Goal: Information Seeking & Learning: Learn about a topic

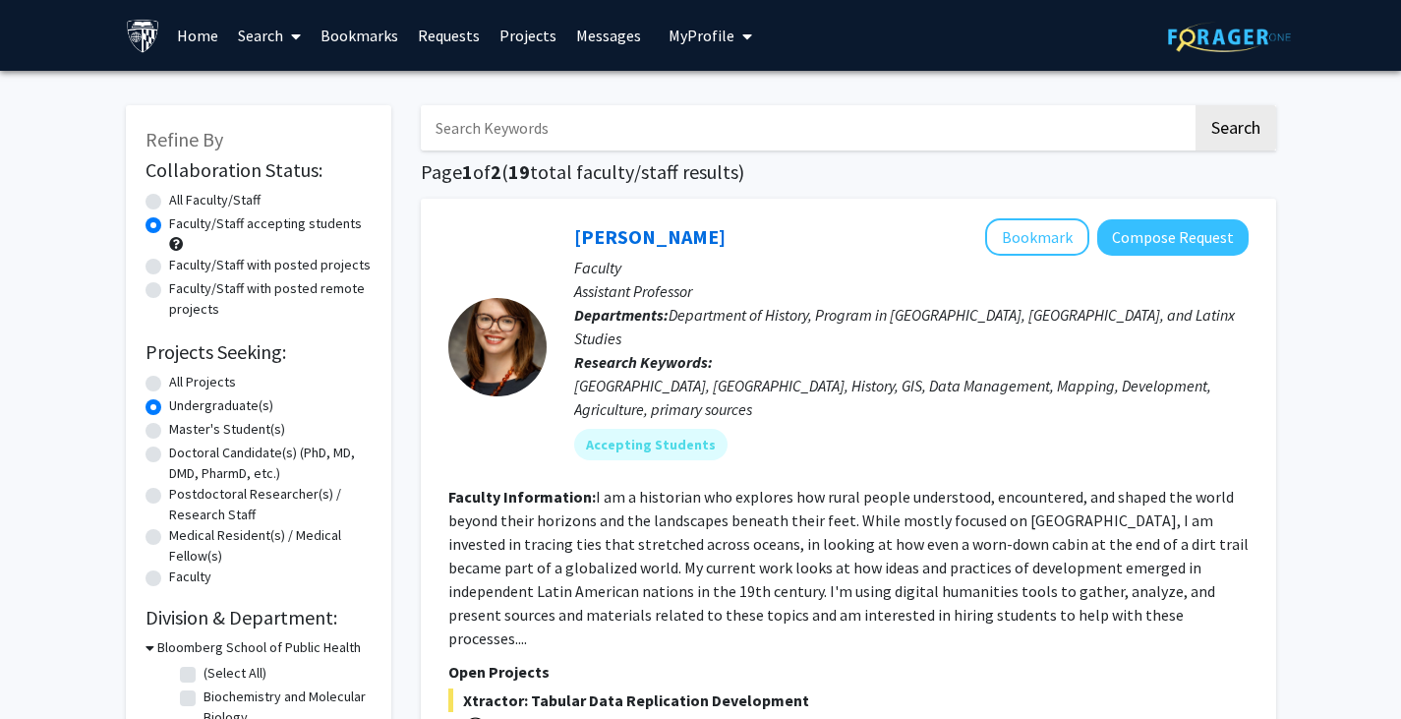
click at [243, 430] on label "Master's Student(s)" at bounding box center [227, 429] width 116 height 21
click at [182, 430] on input "Master's Student(s)" at bounding box center [175, 425] width 13 height 13
radio input "true"
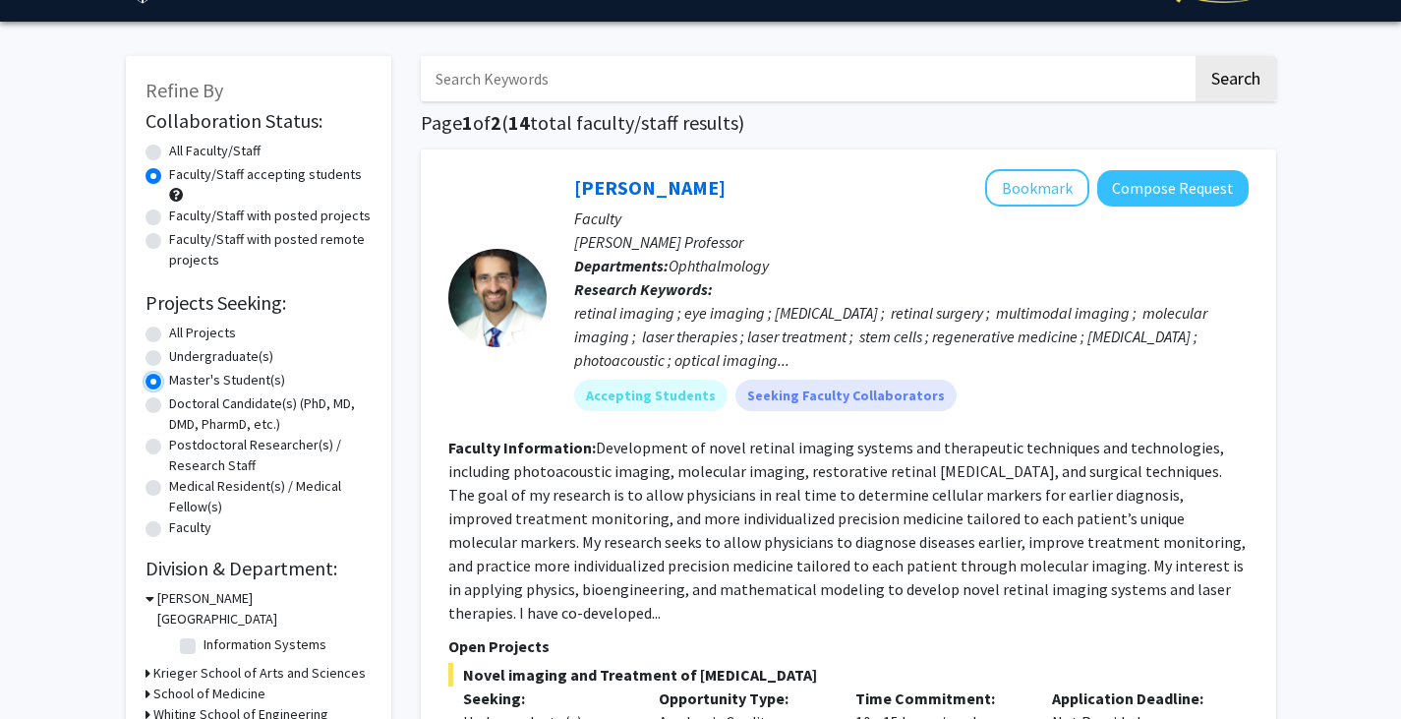
scroll to position [50, 0]
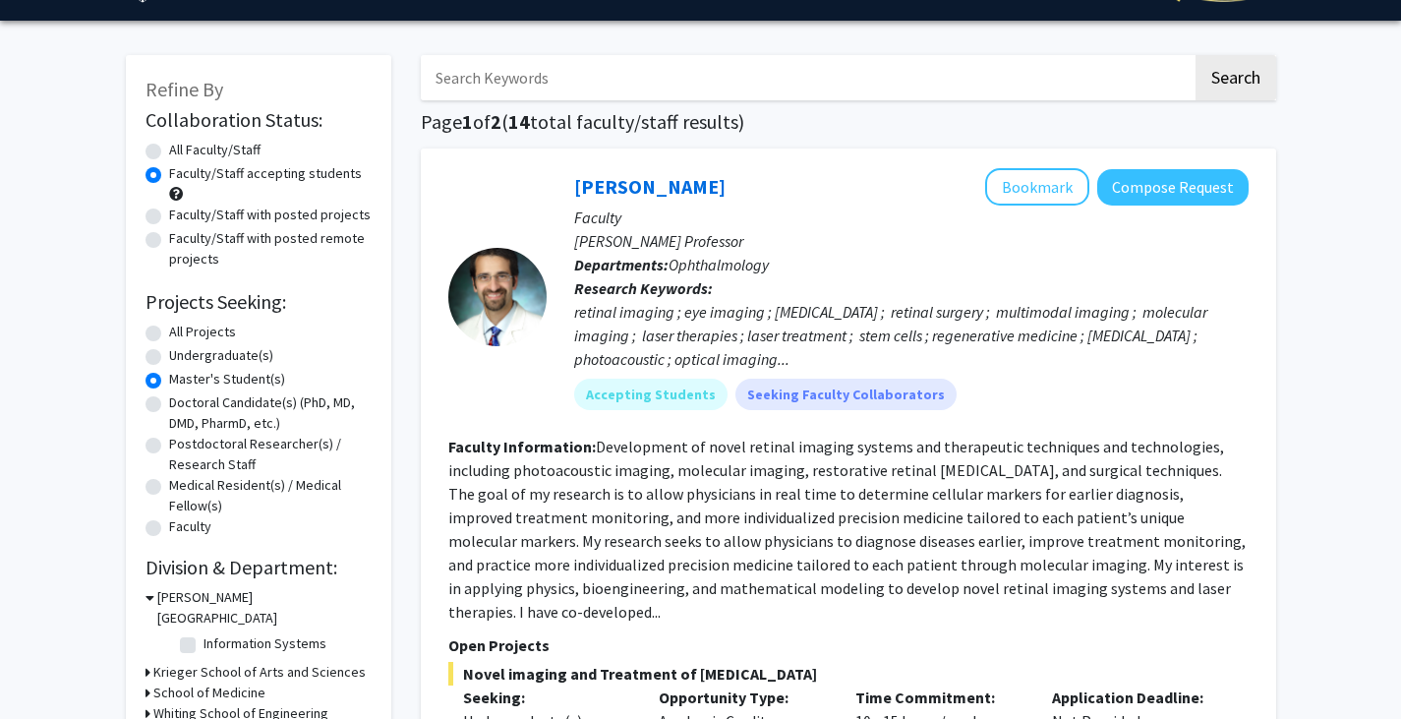
click at [193, 356] on label "Undergraduate(s)" at bounding box center [221, 355] width 104 height 21
click at [182, 356] on input "Undergraduate(s)" at bounding box center [175, 351] width 13 height 13
radio input "true"
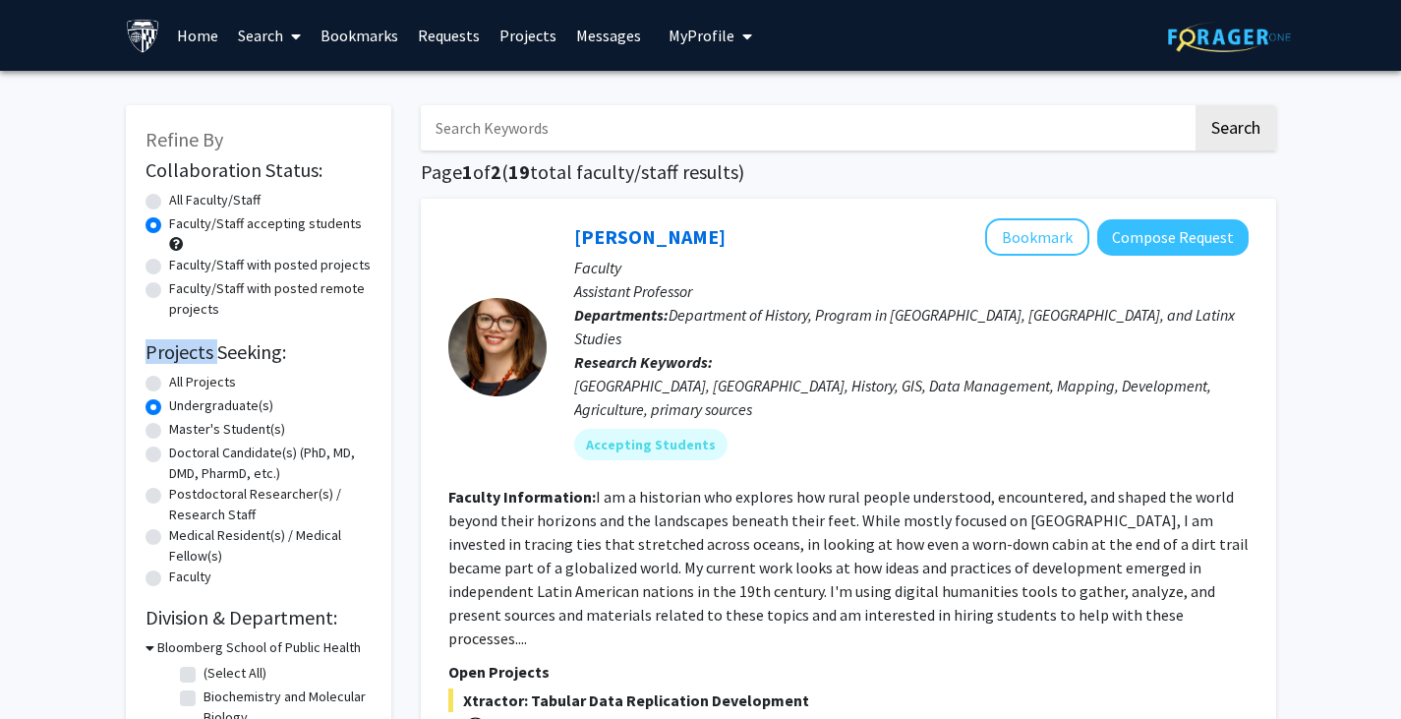
click at [193, 356] on h2 "Projects Seeking:" at bounding box center [259, 352] width 226 height 24
click at [306, 334] on form "Collaboration Status: Collaboration Status All Faculty/Staff Collaboration Stat…" at bounding box center [259, 374] width 226 height 432
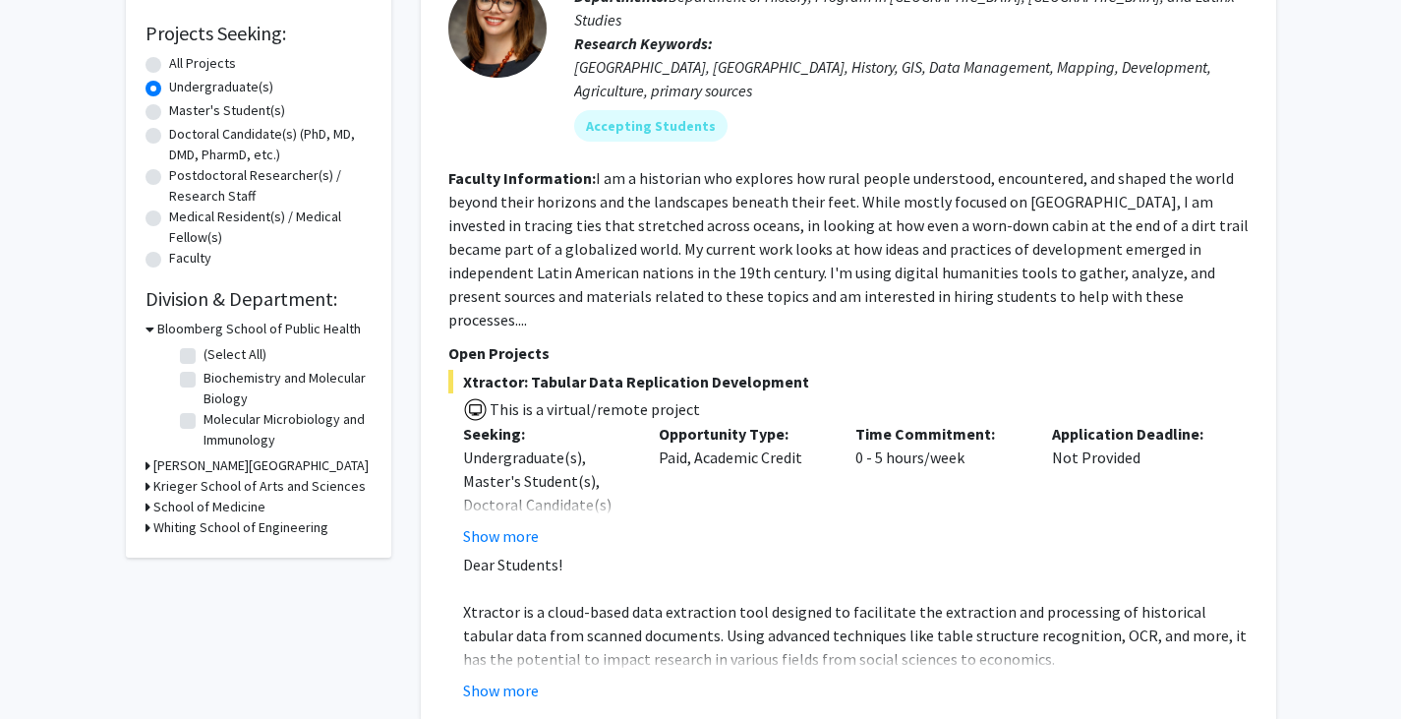
scroll to position [388, 0]
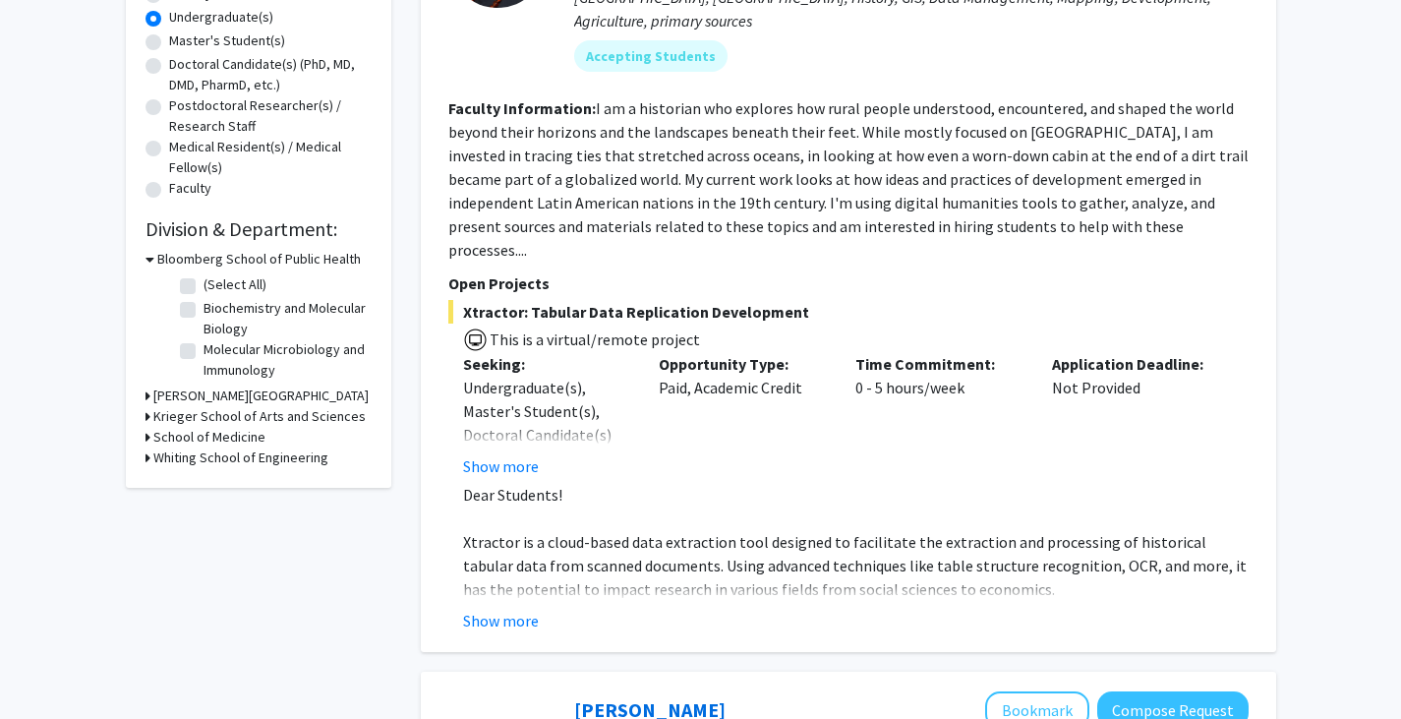
click at [223, 463] on h3 "Whiting School of Engineering" at bounding box center [240, 457] width 175 height 21
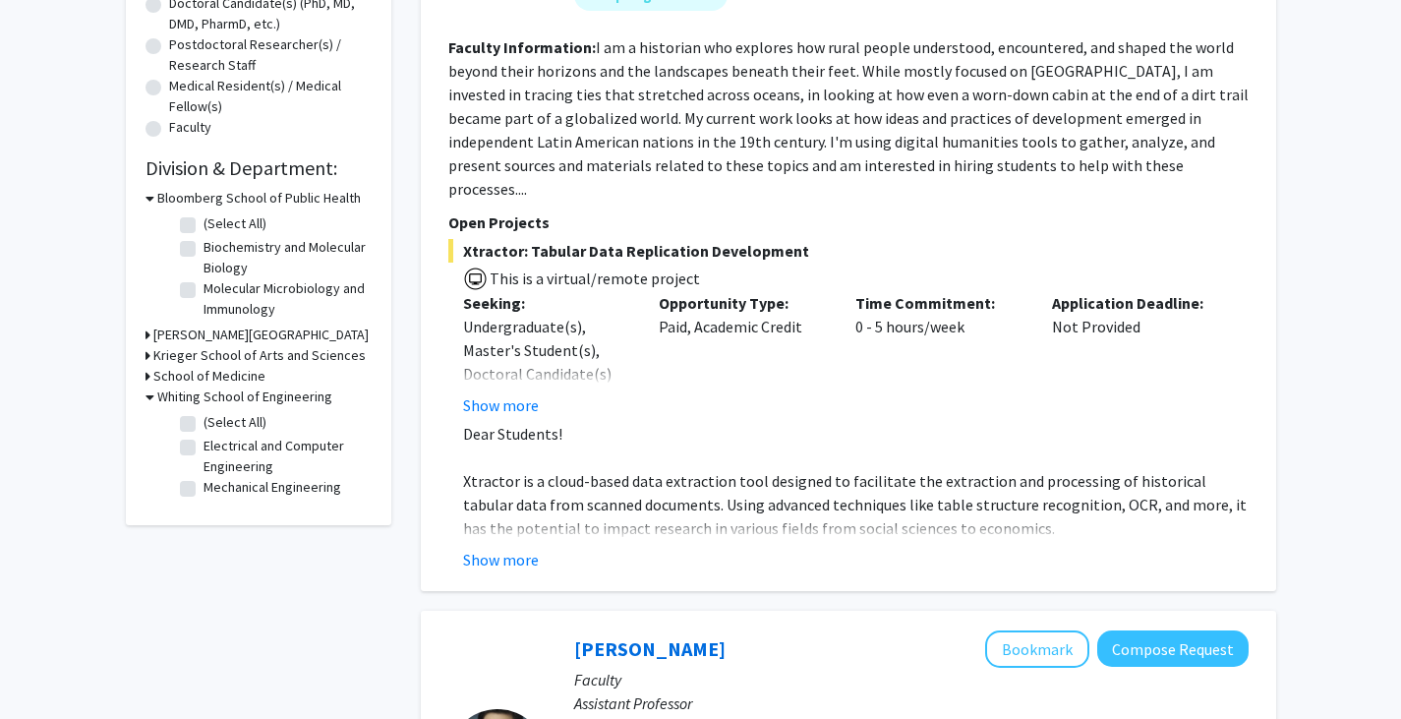
scroll to position [450, 0]
click at [236, 418] on label "(Select All)" at bounding box center [235, 421] width 63 height 21
click at [216, 418] on input "(Select All)" at bounding box center [210, 417] width 13 height 13
checkbox input "true"
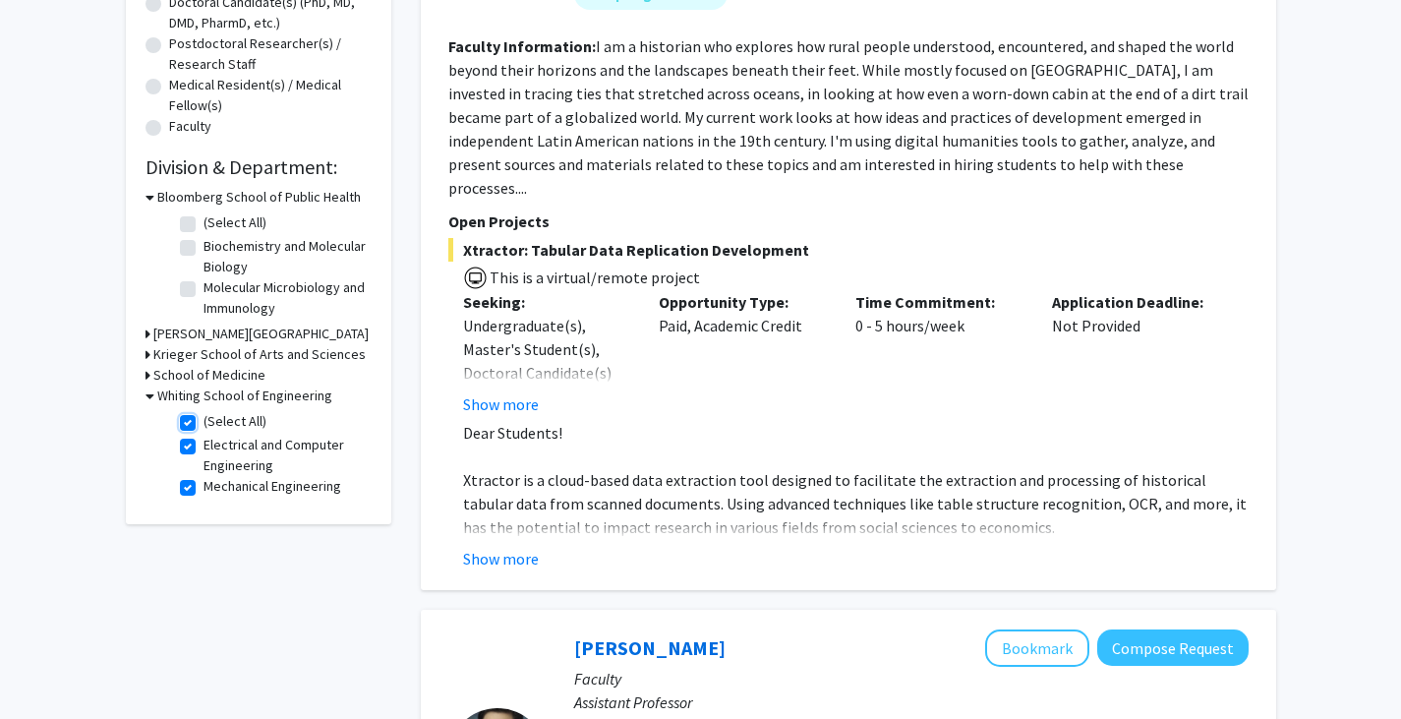
checkbox input "true"
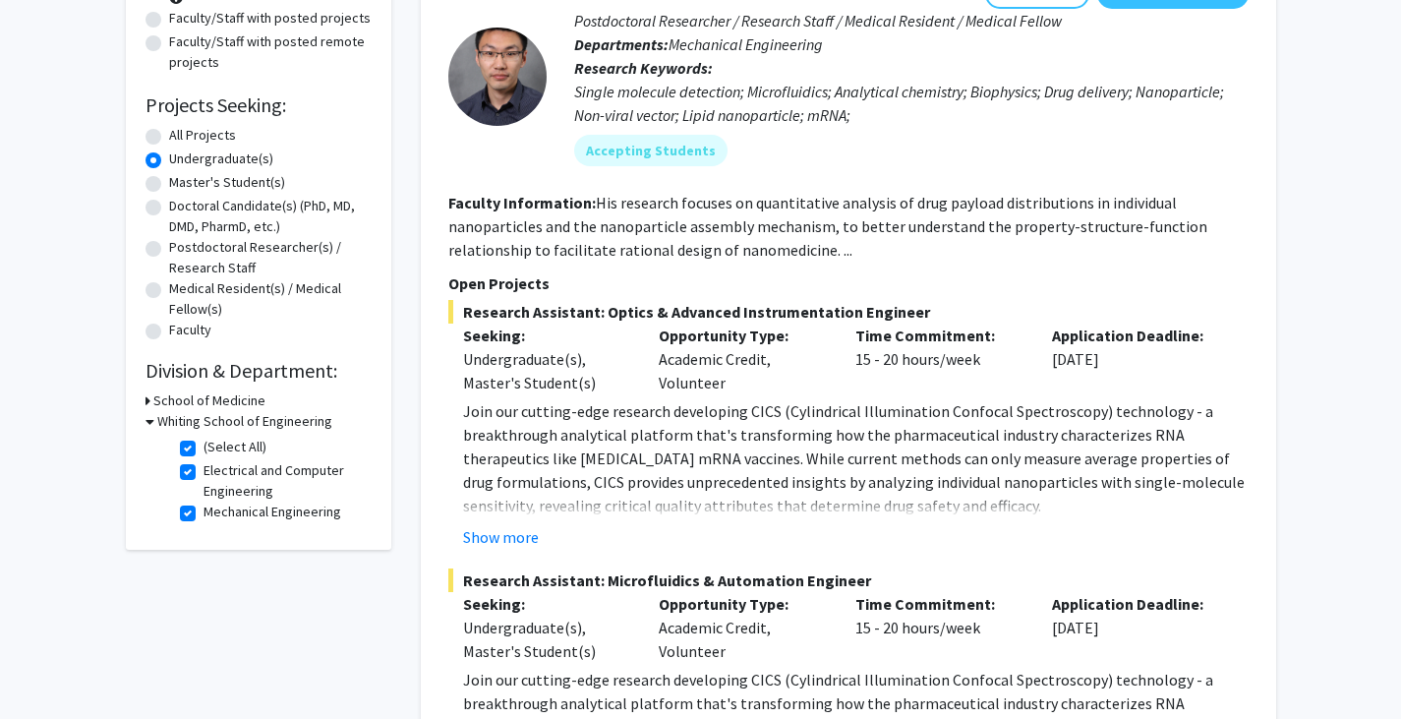
scroll to position [248, 0]
click at [221, 447] on label "(Select All)" at bounding box center [235, 446] width 63 height 21
click at [216, 447] on input "(Select All)" at bounding box center [210, 442] width 13 height 13
checkbox input "false"
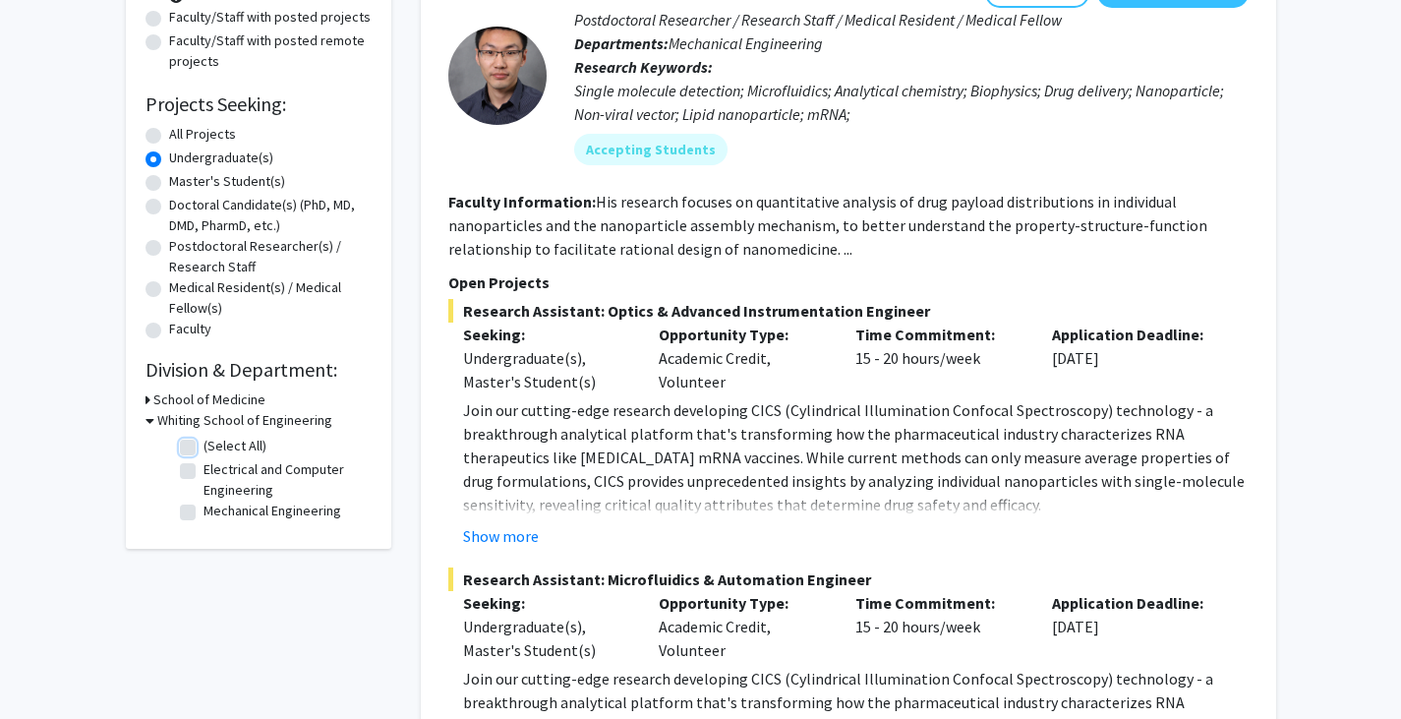
checkbox input "false"
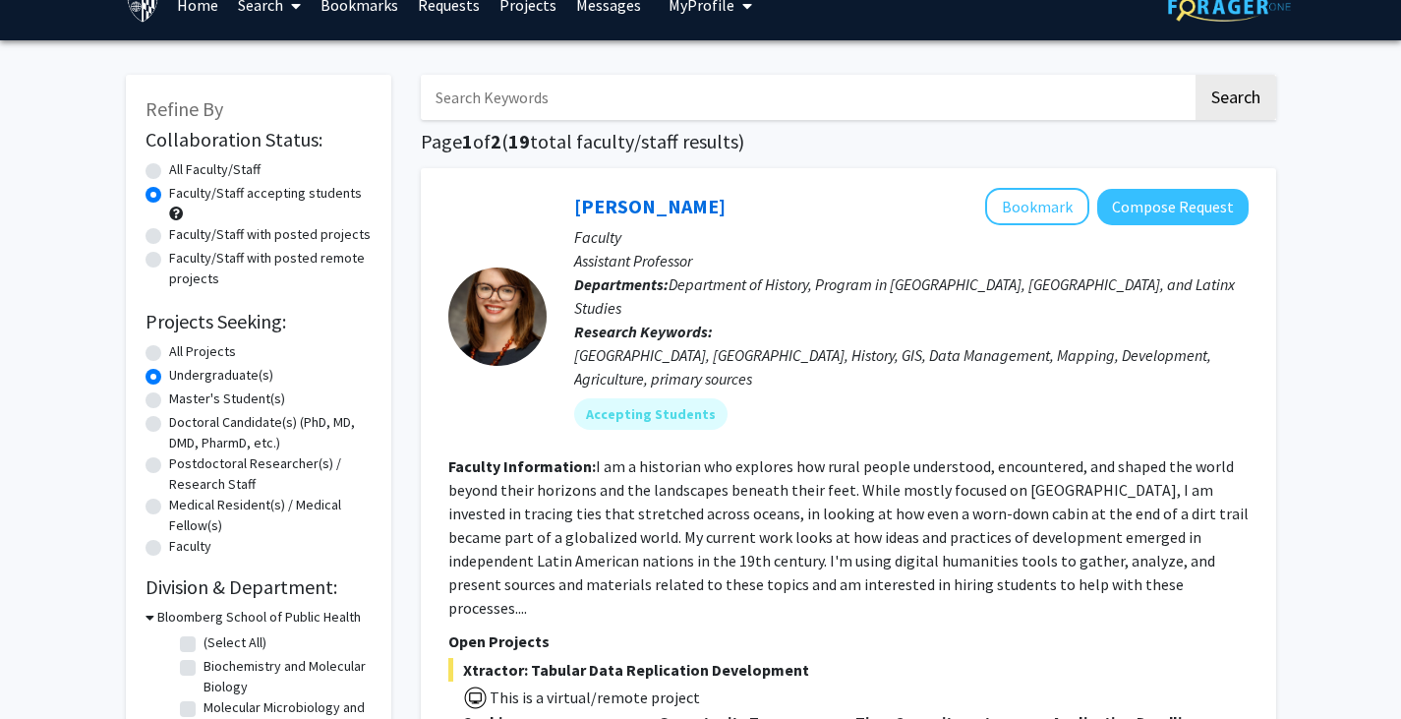
scroll to position [30, 0]
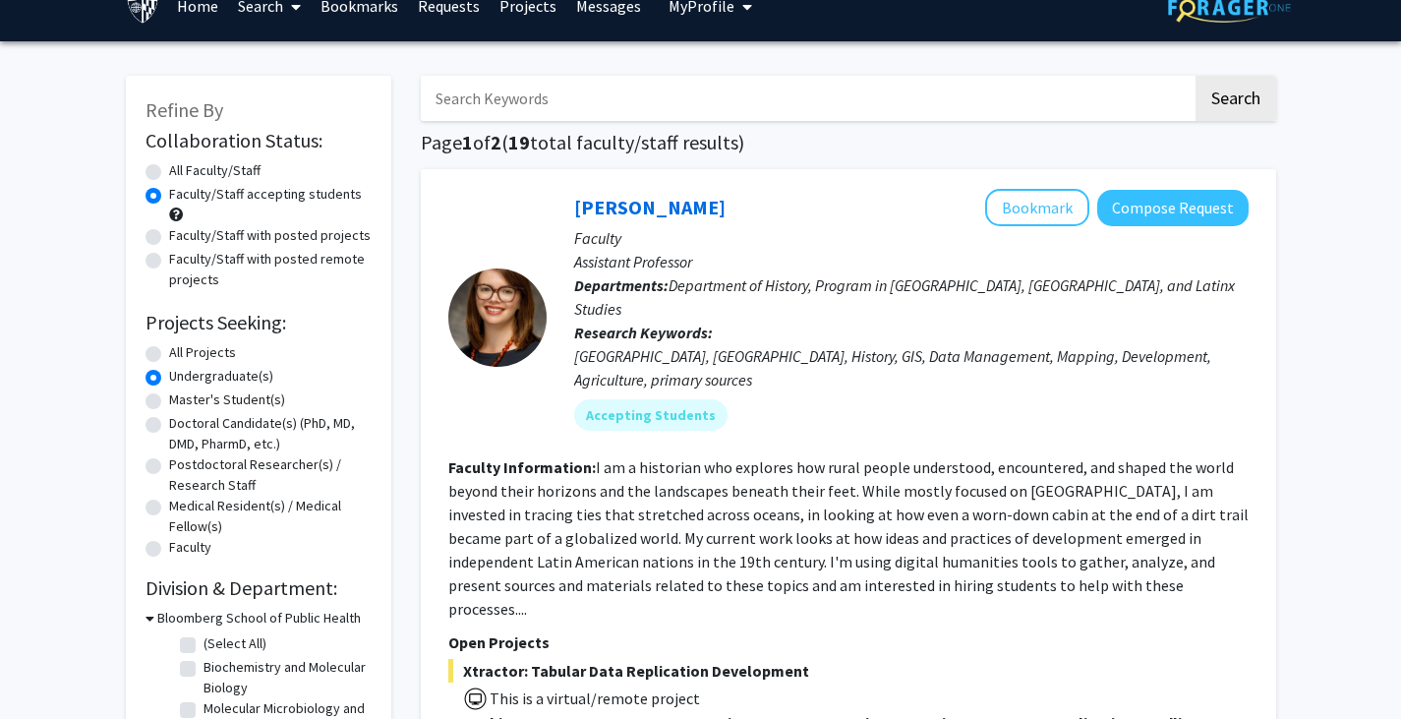
click at [192, 353] on label "All Projects" at bounding box center [202, 352] width 67 height 21
click at [182, 353] on input "All Projects" at bounding box center [175, 348] width 13 height 13
radio input "true"
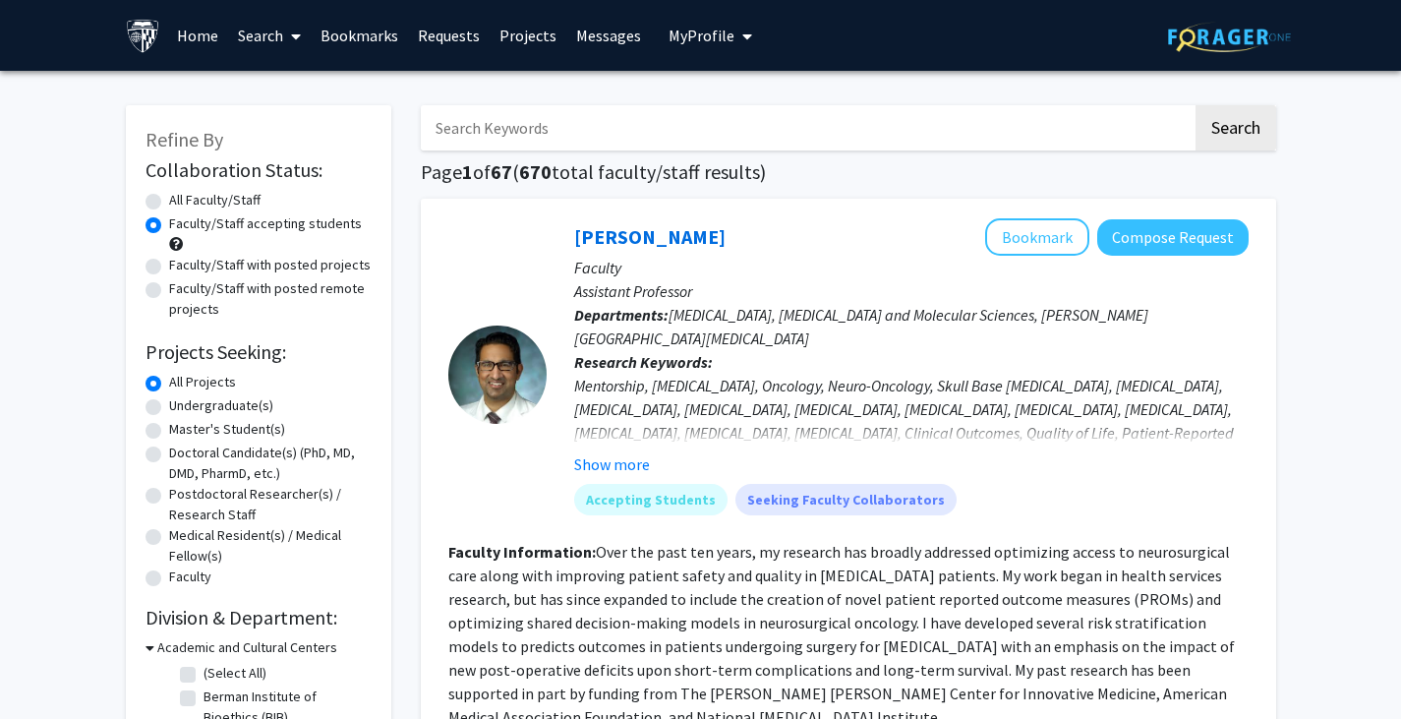
click at [526, 127] on input "Search Keywords" at bounding box center [807, 127] width 772 height 45
type input "Applied Math"
click at [1196, 105] on button "Search" at bounding box center [1236, 127] width 81 height 45
radio input "true"
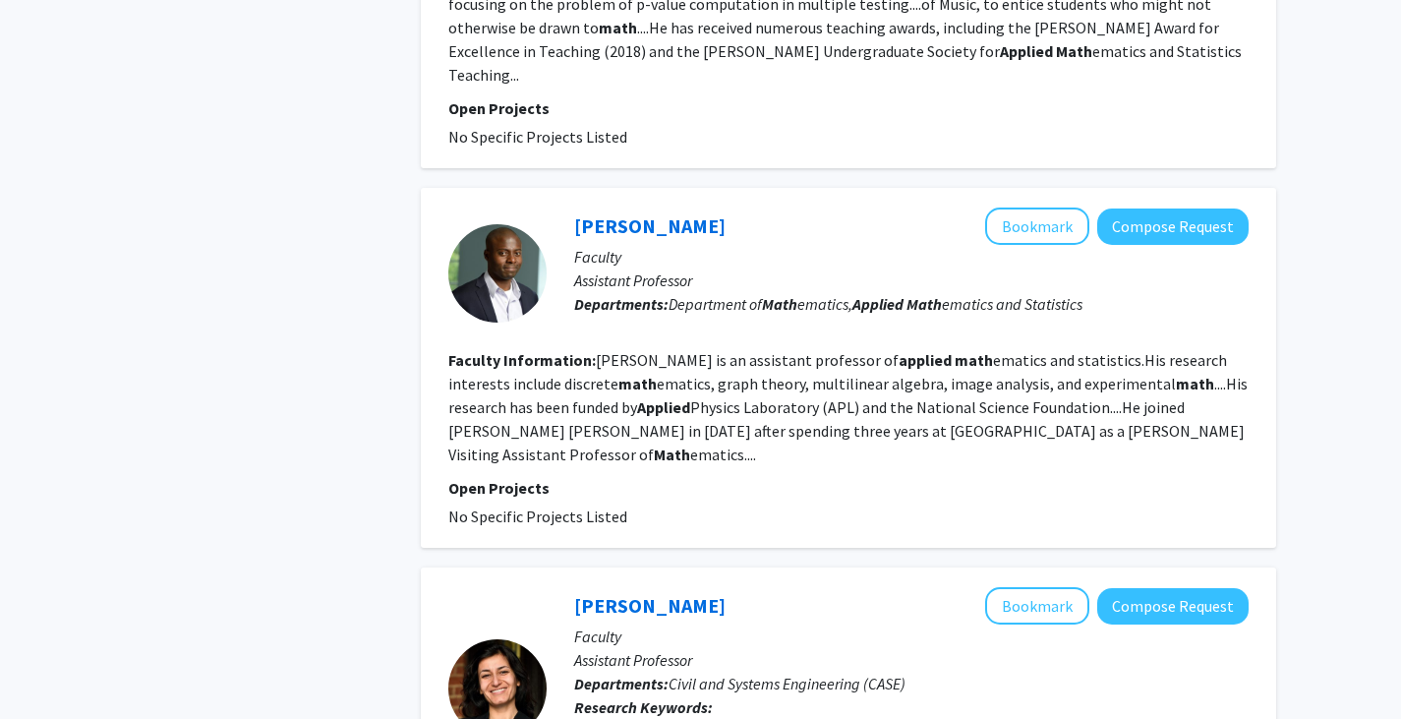
scroll to position [3048, 0]
click at [620, 212] on link "[PERSON_NAME]" at bounding box center [649, 224] width 151 height 25
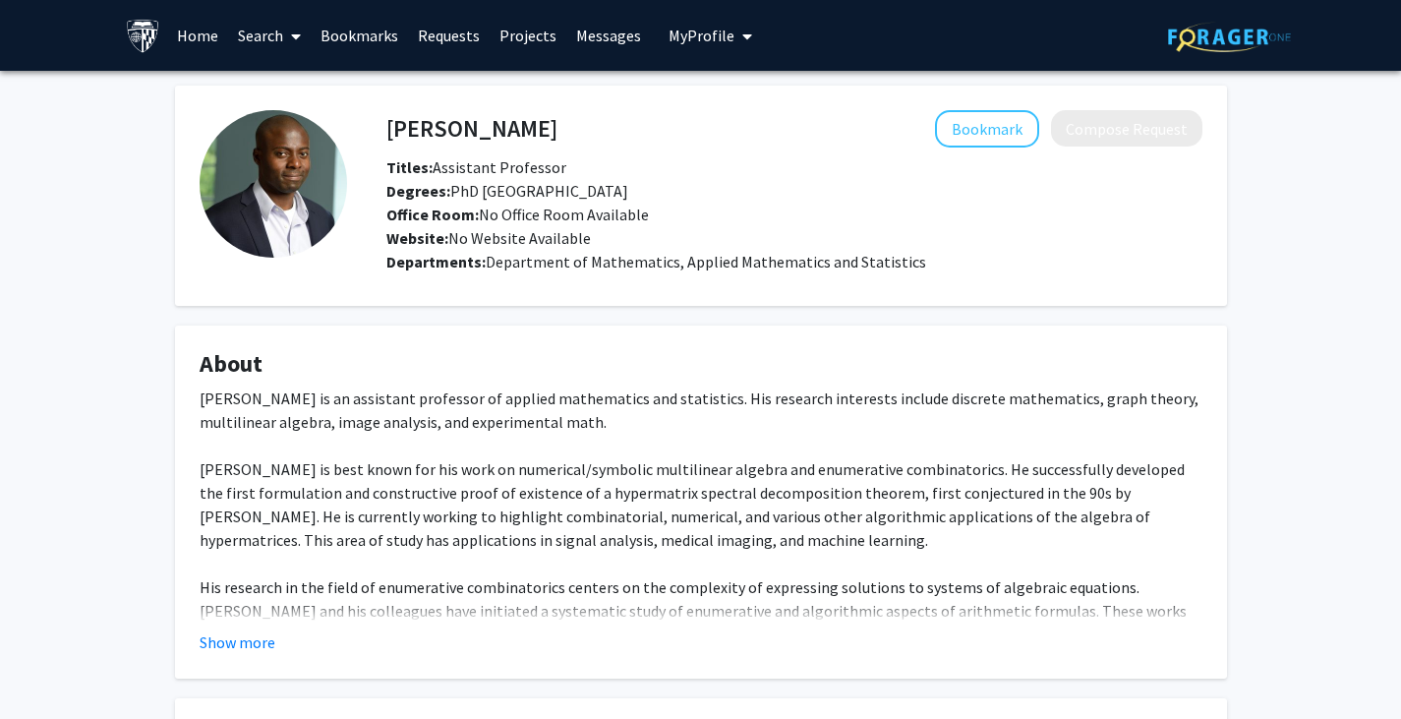
scroll to position [210, 0]
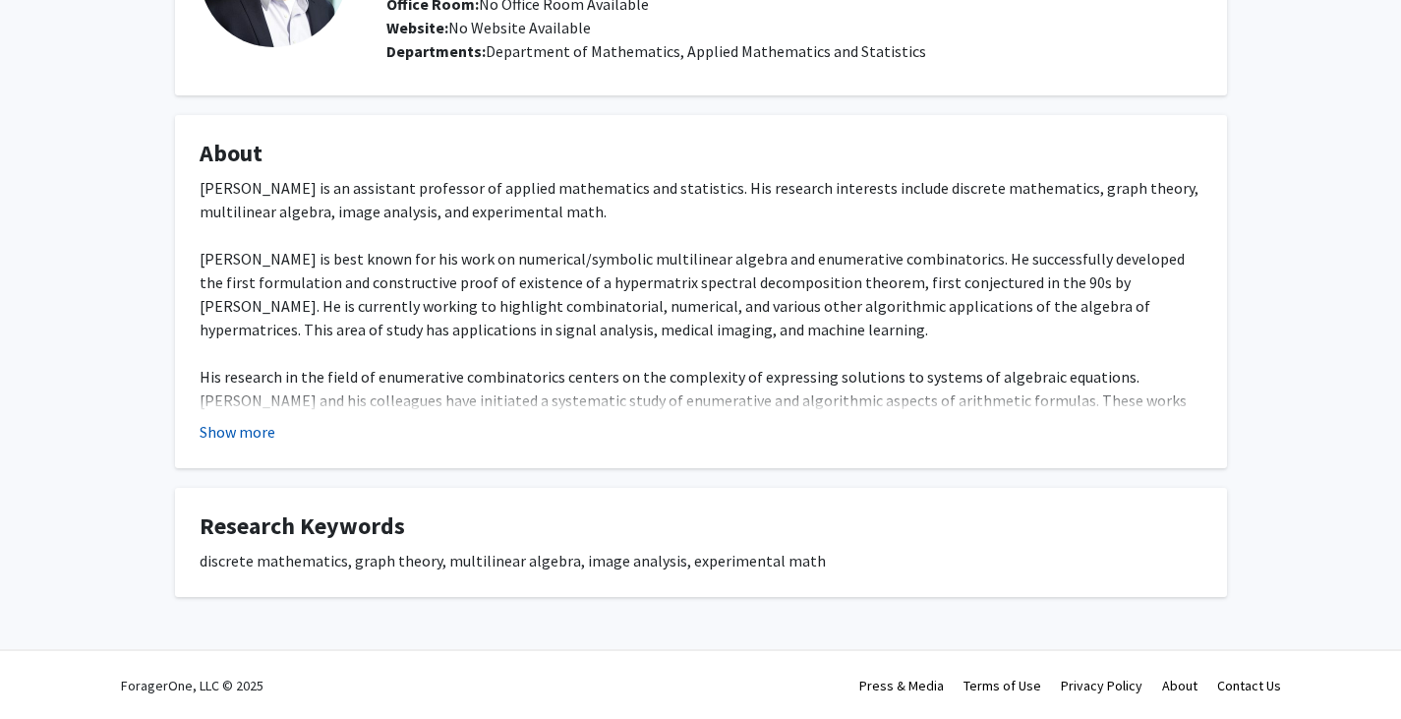
click at [252, 441] on button "Show more" at bounding box center [238, 432] width 76 height 24
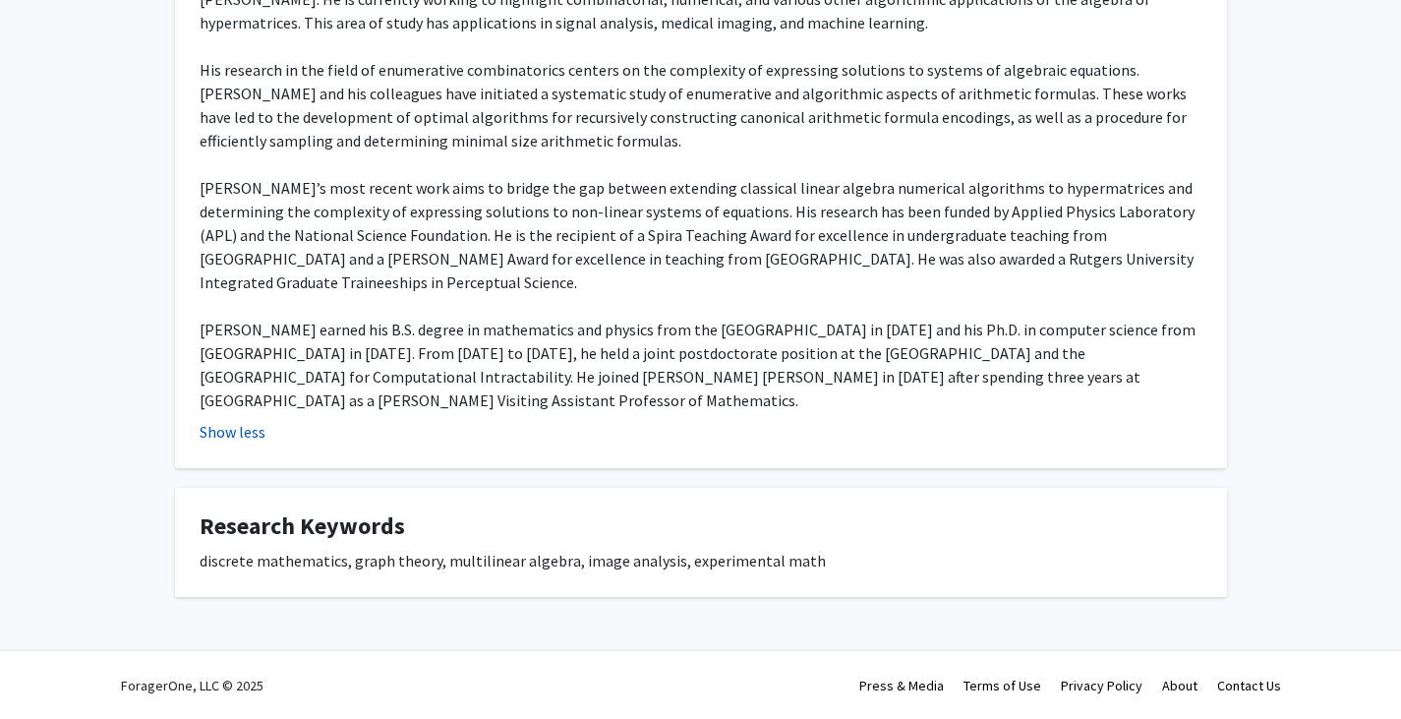
scroll to position [0, 0]
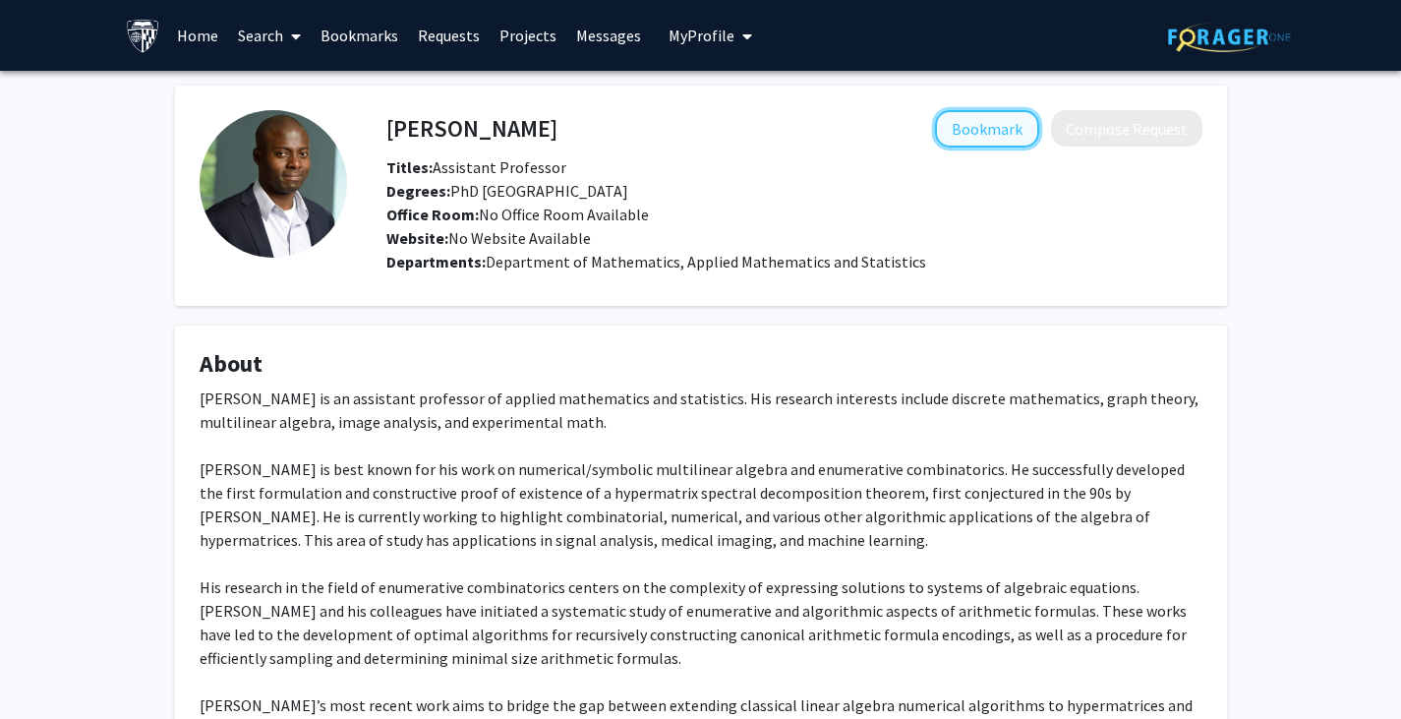
click at [966, 114] on button "Bookmark" at bounding box center [987, 128] width 104 height 37
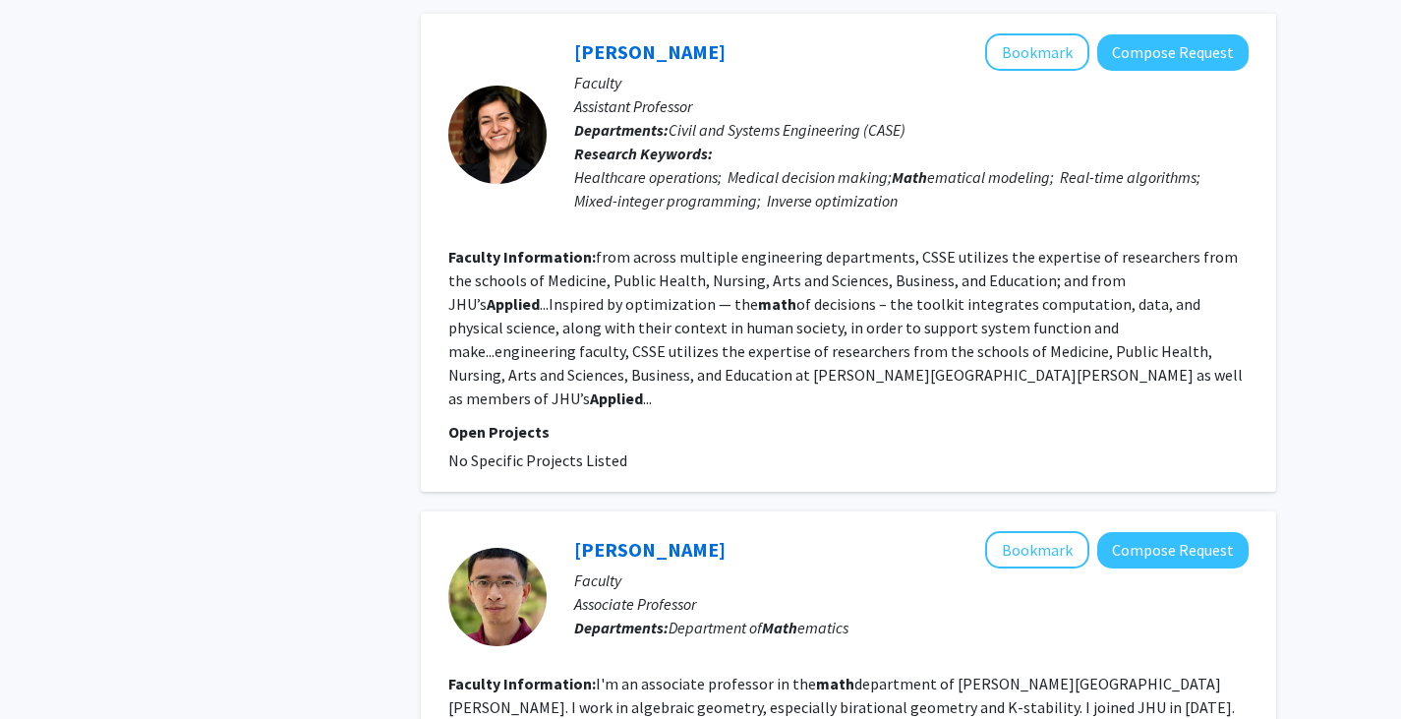
scroll to position [3782, 0]
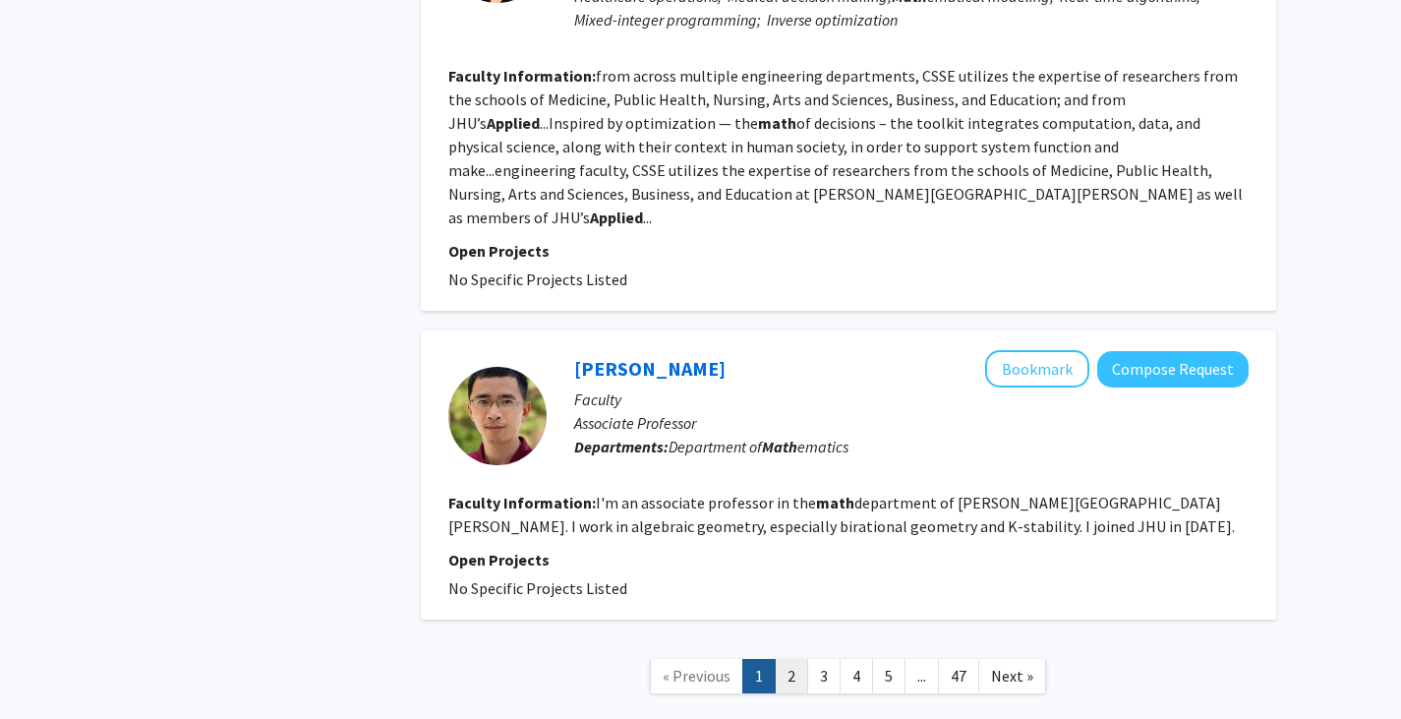
click at [790, 659] on link "2" at bounding box center [791, 676] width 33 height 34
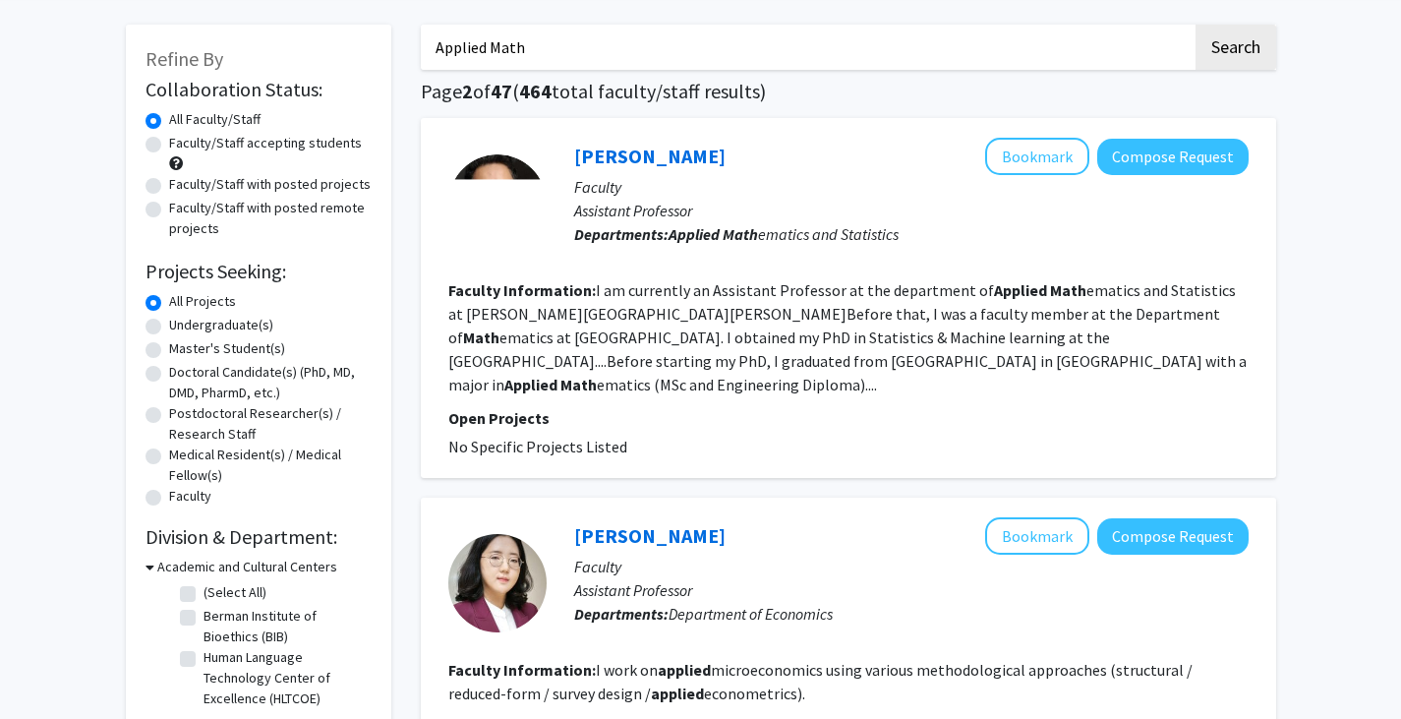
scroll to position [82, 0]
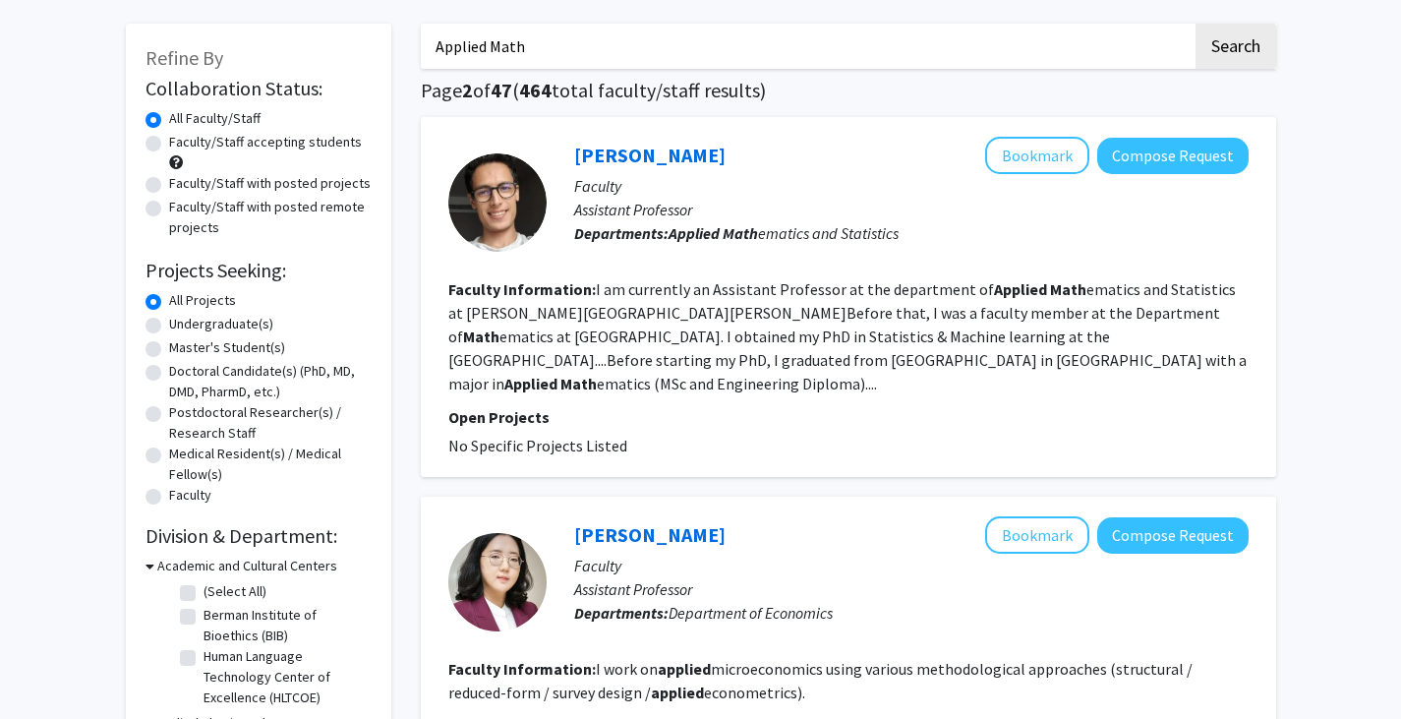
click at [747, 337] on fg-read-more "I am currently an Assistant Professor at the department of Applied Math ematics…" at bounding box center [847, 336] width 799 height 114
click at [651, 159] on link "[PERSON_NAME]" at bounding box center [649, 155] width 151 height 25
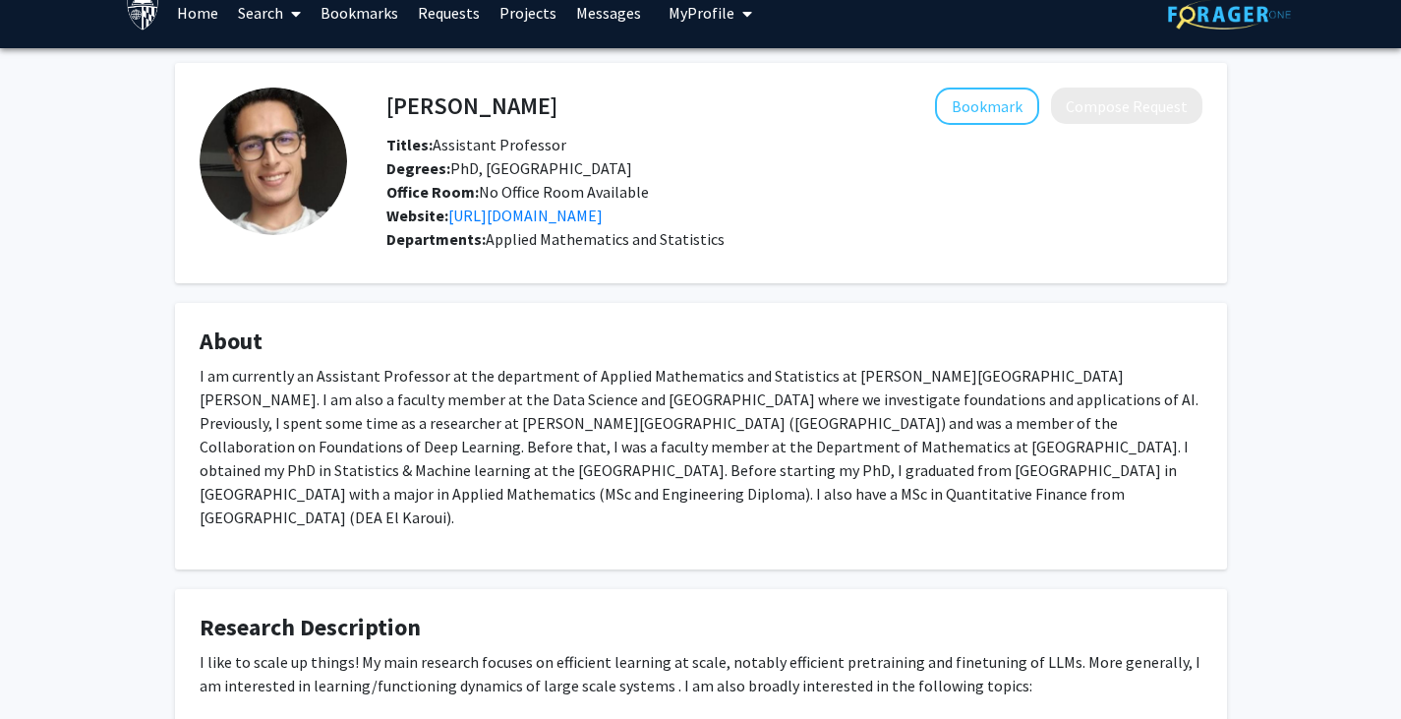
scroll to position [24, 0]
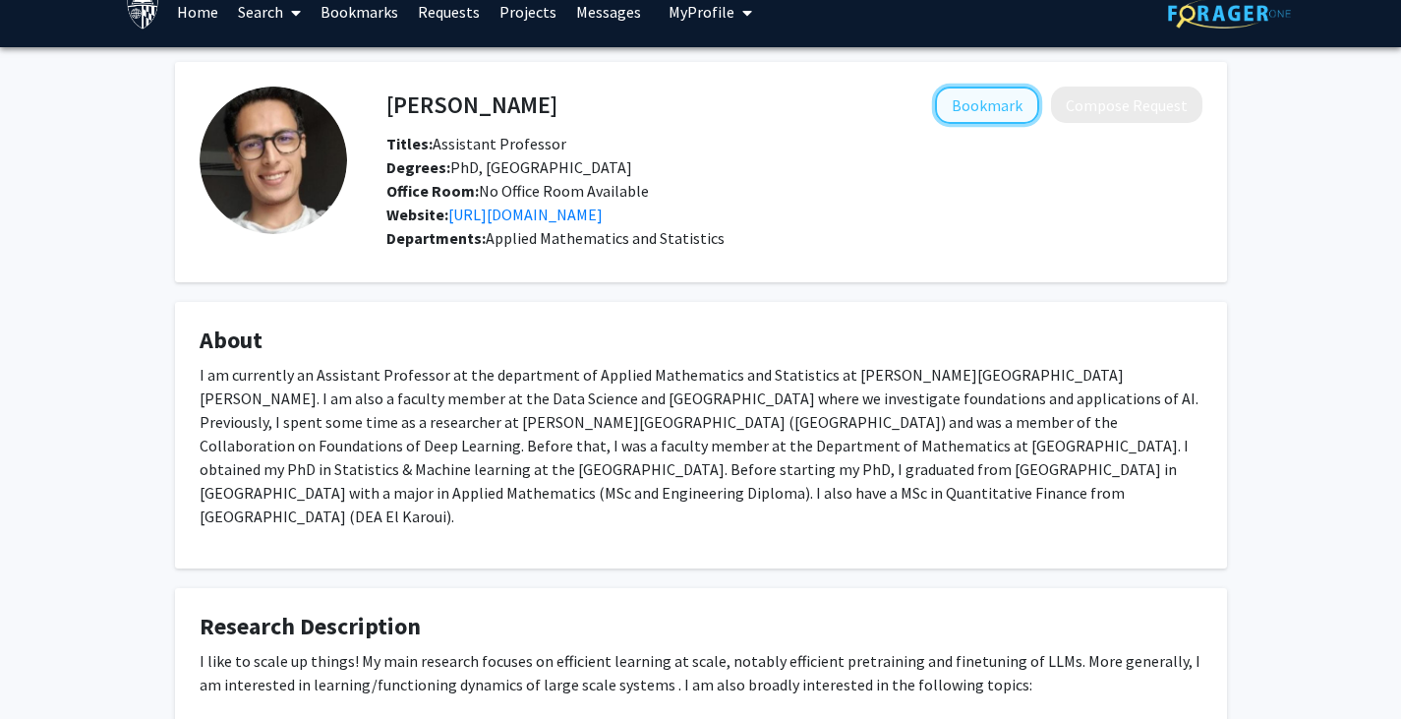
click at [976, 108] on button "Bookmark" at bounding box center [987, 105] width 104 height 37
click at [553, 211] on link "[URL][DOMAIN_NAME]" at bounding box center [525, 215] width 154 height 20
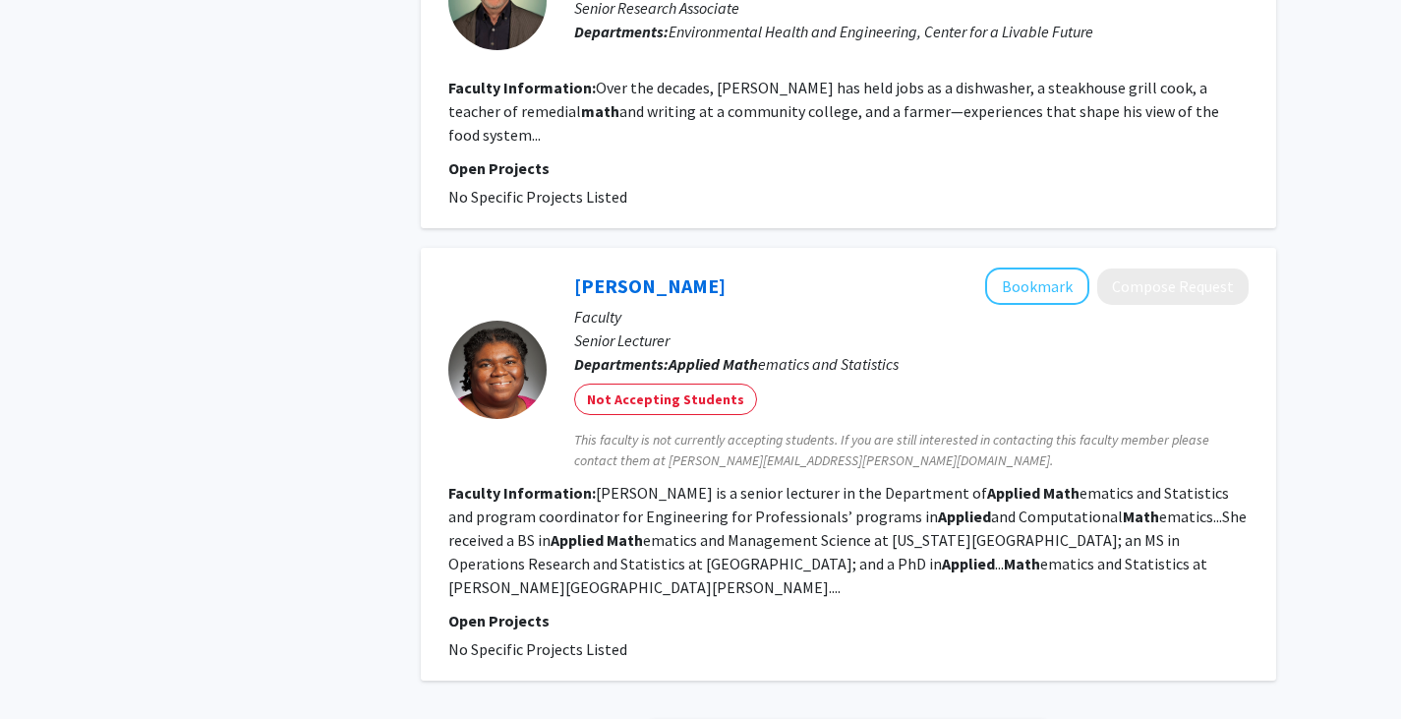
scroll to position [3378, 0]
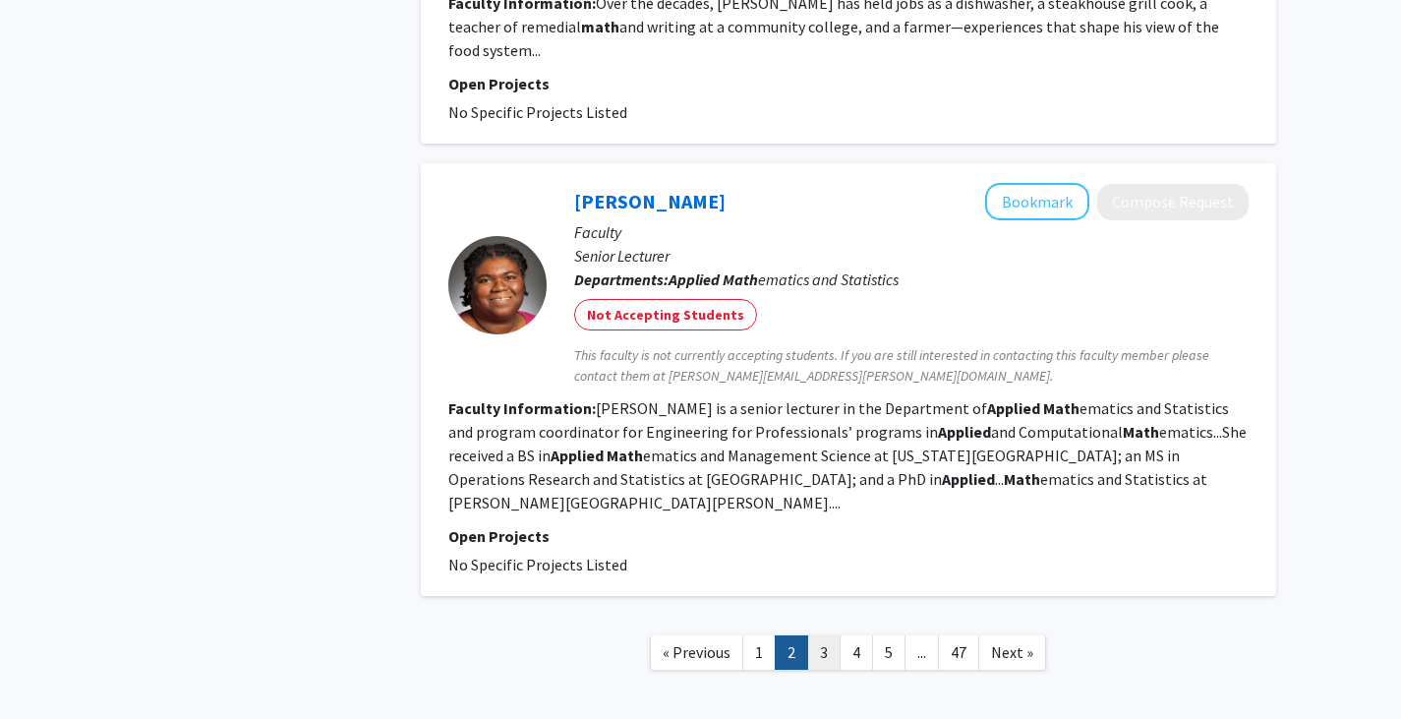
click at [825, 635] on link "3" at bounding box center [823, 652] width 33 height 34
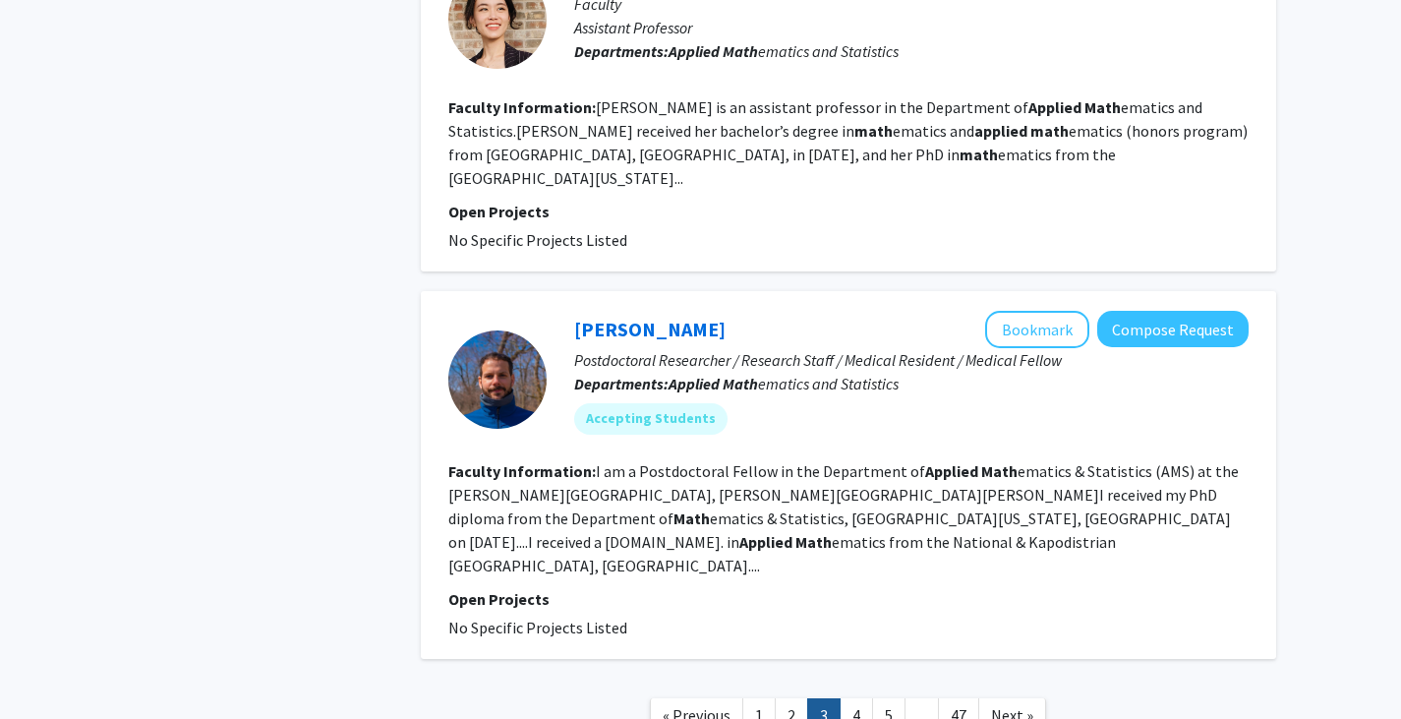
scroll to position [3453, 0]
click at [1087, 310] on button "Bookmark" at bounding box center [1037, 328] width 104 height 37
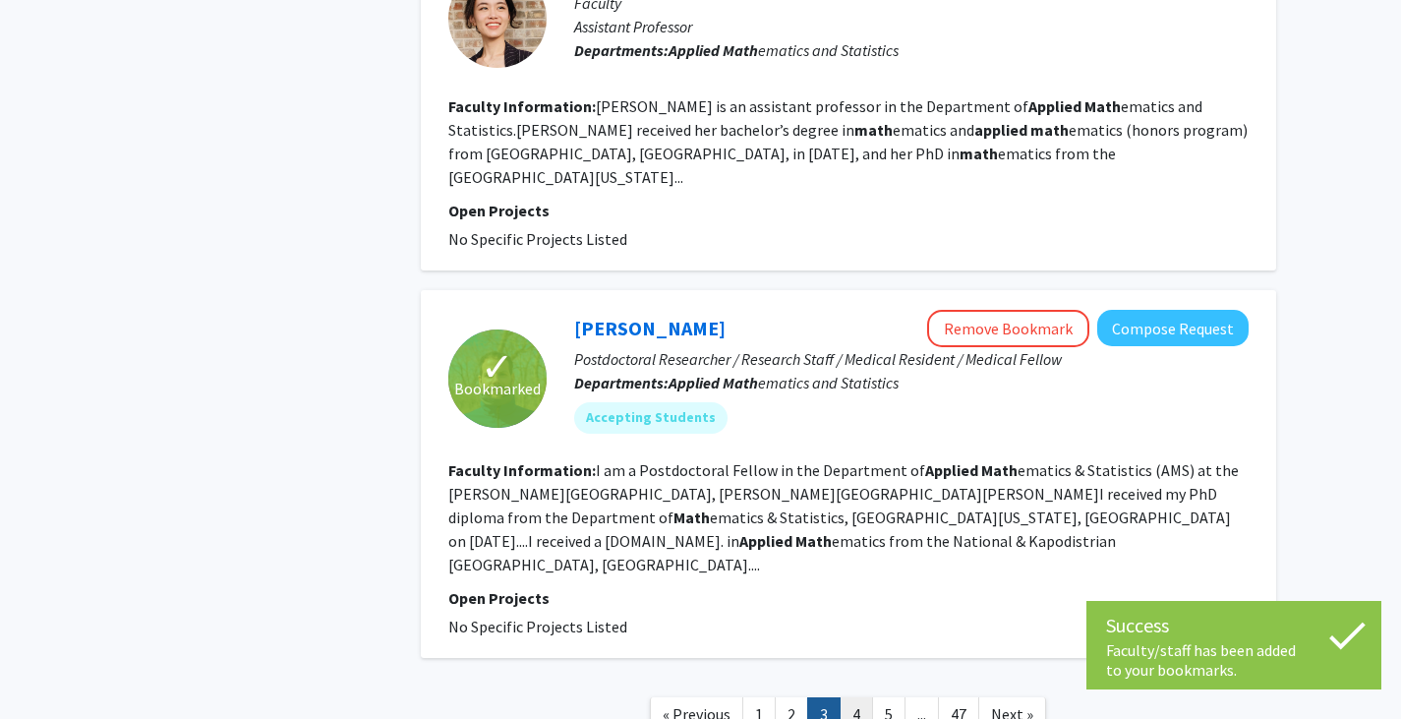
click at [862, 697] on link "4" at bounding box center [856, 714] width 33 height 34
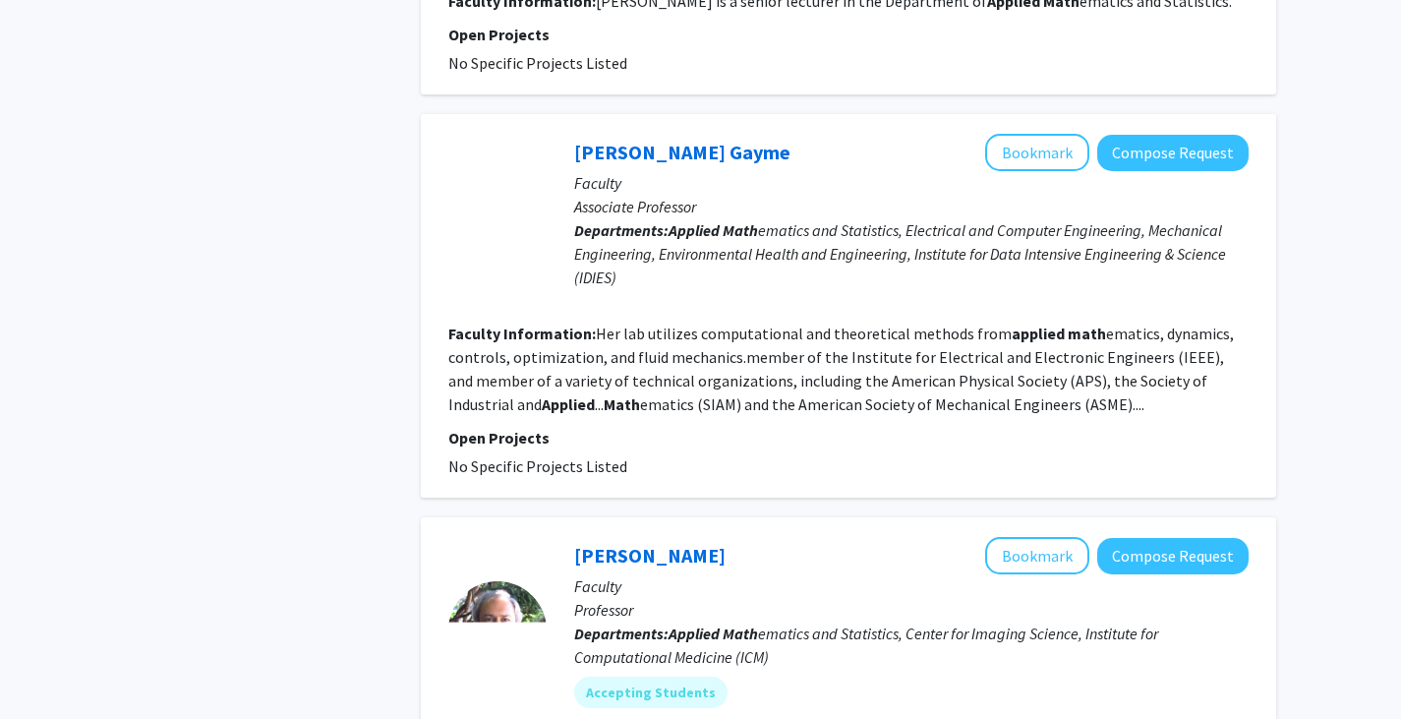
scroll to position [2706, 0]
